Goal: Task Accomplishment & Management: Use online tool/utility

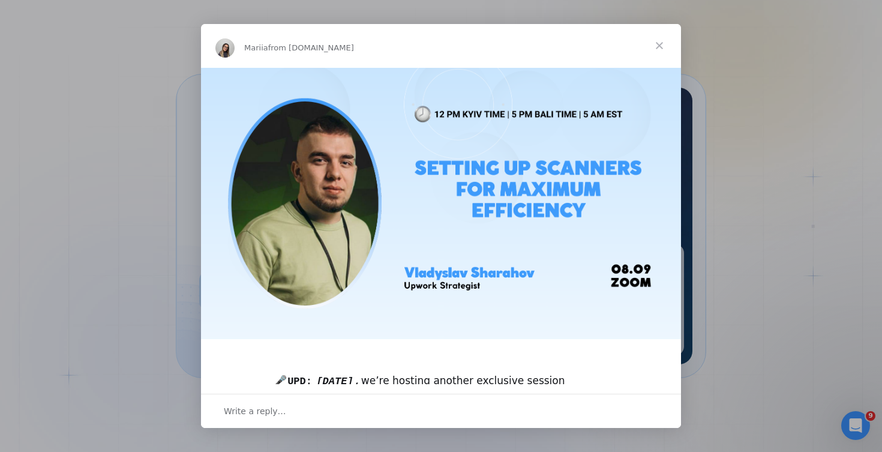
click at [664, 40] on span "Close" at bounding box center [659, 45] width 43 height 43
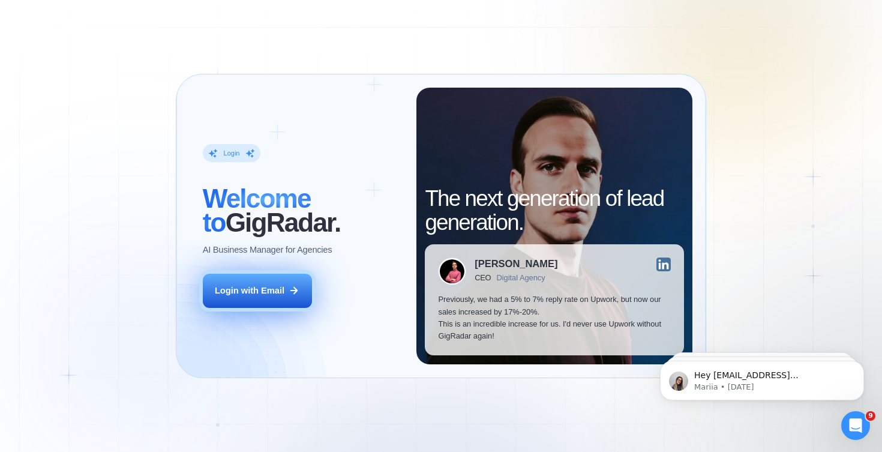
click at [279, 297] on button "Login with Email" at bounding box center [257, 290] width 109 height 34
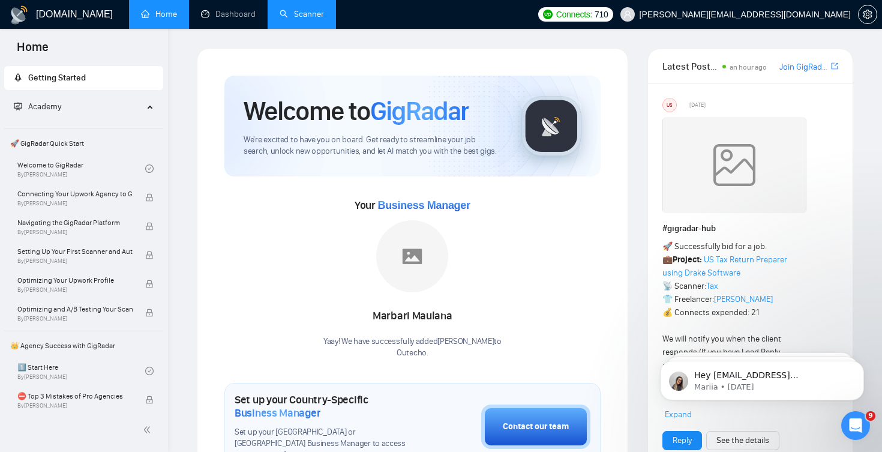
click at [308, 17] on link "Scanner" at bounding box center [301, 14] width 44 height 10
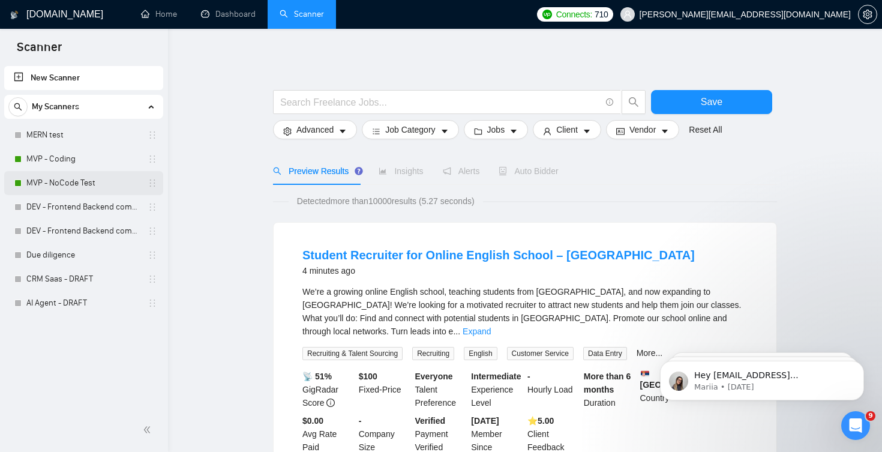
click at [69, 184] on link "MVP - NoCode Test" at bounding box center [83, 183] width 114 height 24
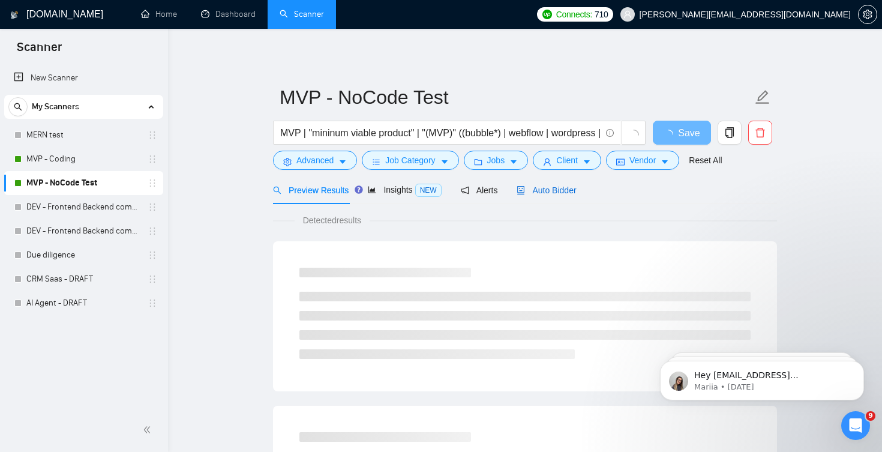
click at [552, 192] on span "Auto Bidder" at bounding box center [545, 190] width 59 height 10
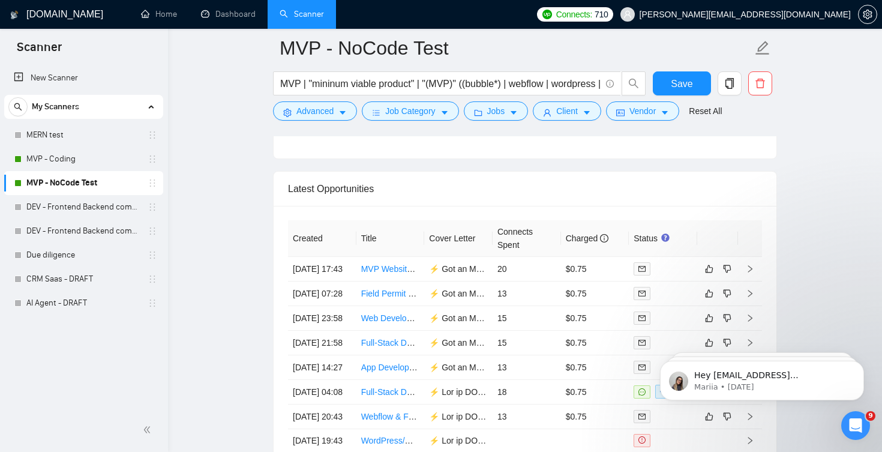
scroll to position [2930, 0]
click at [75, 155] on link "MVP - Coding" at bounding box center [83, 159] width 114 height 24
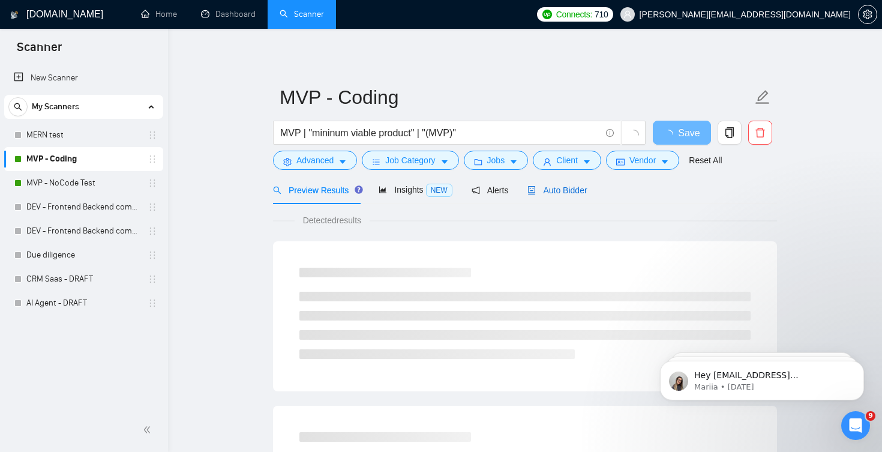
click at [581, 194] on span "Auto Bidder" at bounding box center [556, 190] width 59 height 10
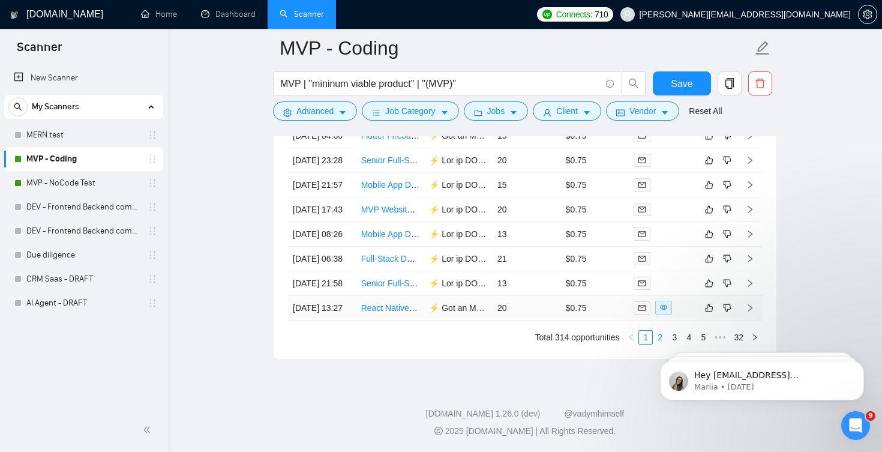
scroll to position [3231, 0]
click at [657, 334] on link "2" at bounding box center [659, 336] width 13 height 13
click at [672, 333] on link "3" at bounding box center [673, 336] width 13 height 13
click at [681, 339] on html "Hey [EMAIL_ADDRESS][DOMAIN_NAME], Looks like your Upwork agency Outecho ran out…" at bounding box center [762, 377] width 240 height 84
click at [684, 335] on html "Hey [EMAIL_ADDRESS][DOMAIN_NAME], Looks like your Upwork agency Outecho ran out…" at bounding box center [762, 377] width 240 height 84
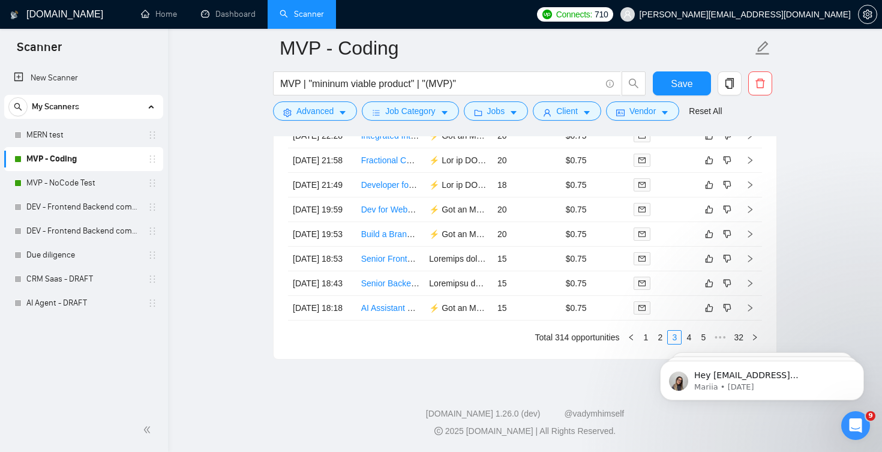
click at [681, 336] on html "Hey [EMAIL_ADDRESS][DOMAIN_NAME], Looks like your Upwork agency Outecho ran out…" at bounding box center [762, 377] width 240 height 84
click at [682, 336] on html "Hey [EMAIL_ADDRESS][DOMAIN_NAME], Looks like your Upwork agency Outecho ran out…" at bounding box center [762, 377] width 240 height 84
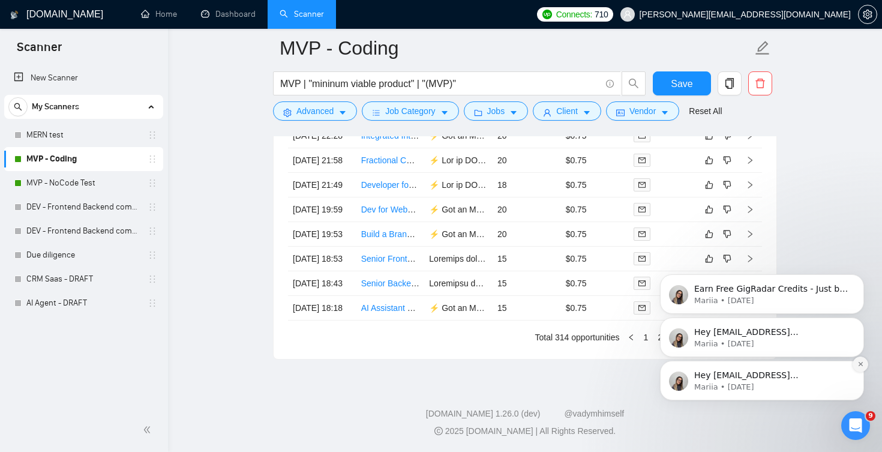
click at [861, 368] on button "Dismiss notification" at bounding box center [860, 364] width 16 height 16
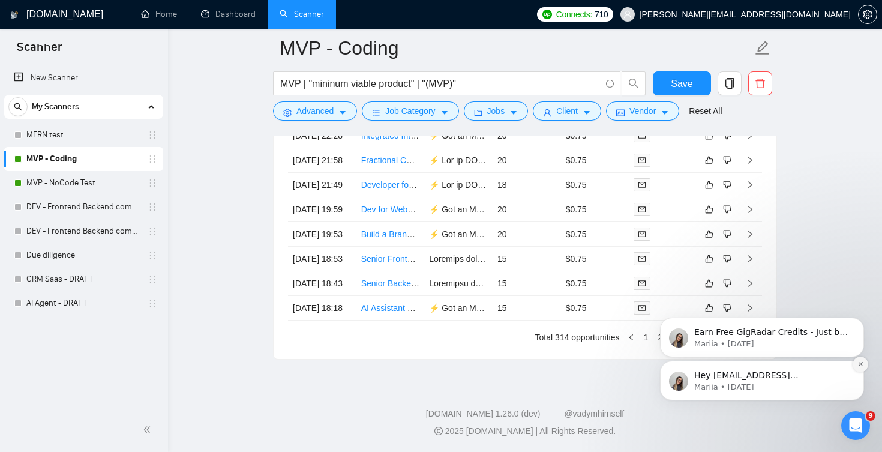
click at [859, 363] on icon "Dismiss notification" at bounding box center [860, 363] width 7 height 7
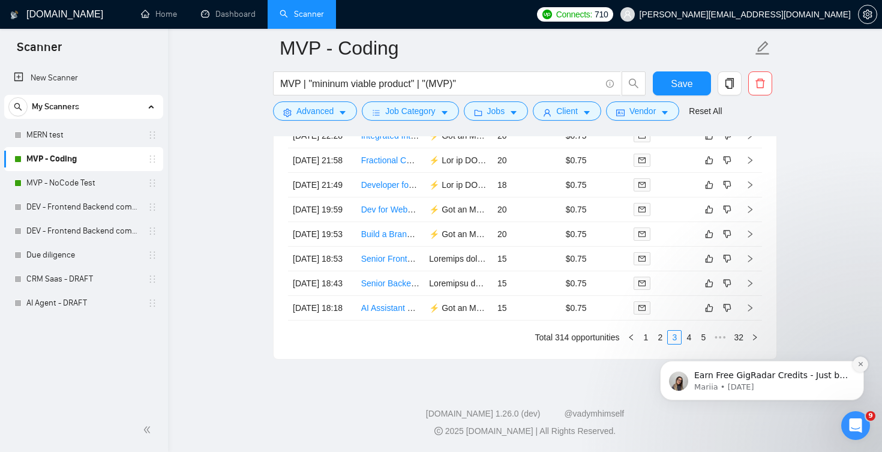
click at [857, 365] on icon "Dismiss notification" at bounding box center [860, 363] width 7 height 7
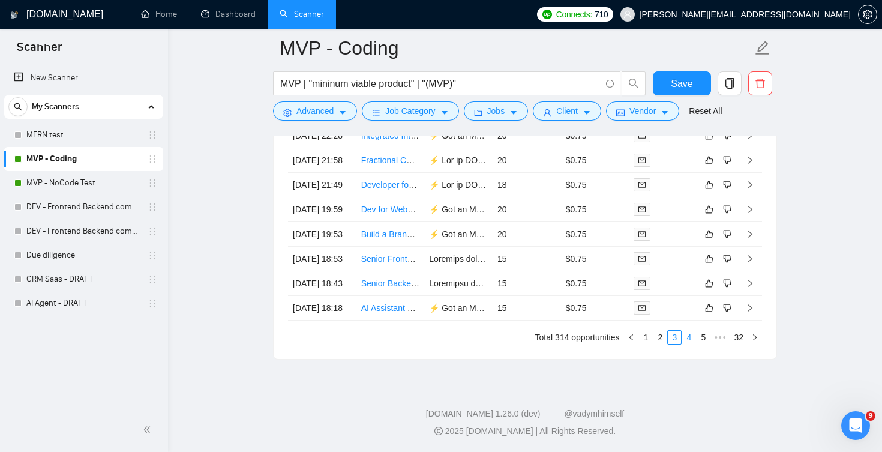
click at [687, 338] on link "4" at bounding box center [688, 336] width 13 height 13
click at [661, 333] on link "3" at bounding box center [659, 336] width 13 height 13
click at [657, 339] on link "2" at bounding box center [659, 336] width 13 height 13
click at [642, 338] on link "1" at bounding box center [645, 336] width 13 height 13
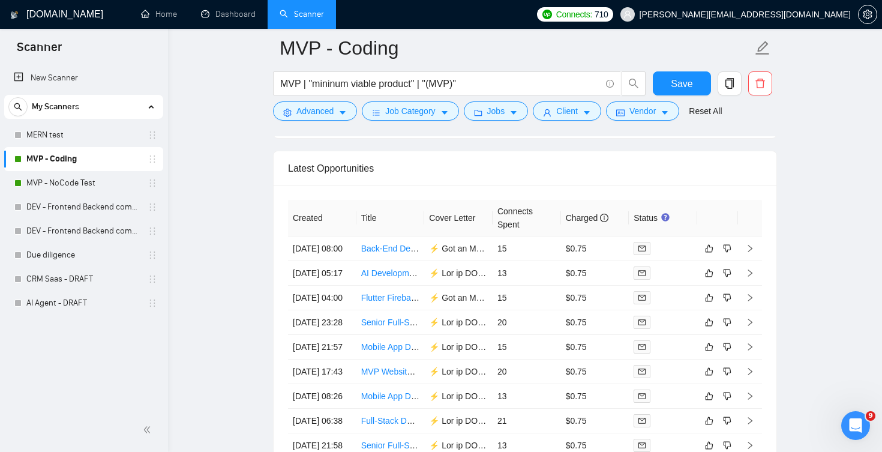
scroll to position [2949, 0]
click at [642, 311] on td at bounding box center [663, 299] width 68 height 25
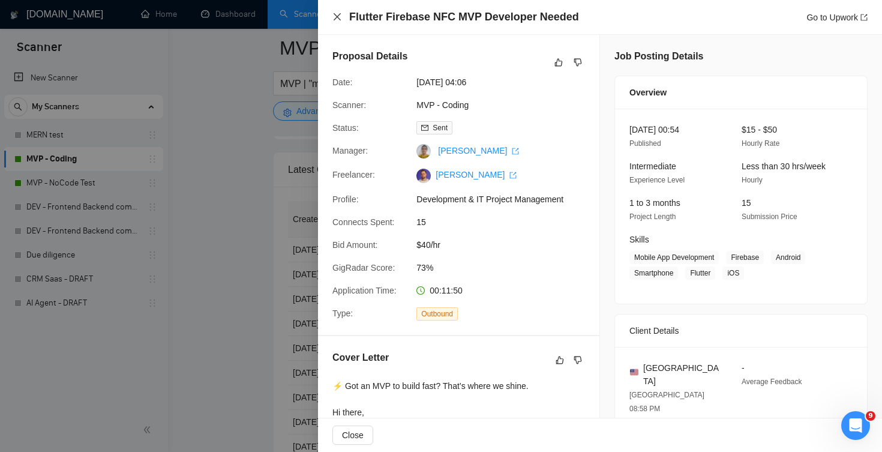
click at [336, 22] on icon "close" at bounding box center [337, 17] width 10 height 10
